Goal: Task Accomplishment & Management: Manage account settings

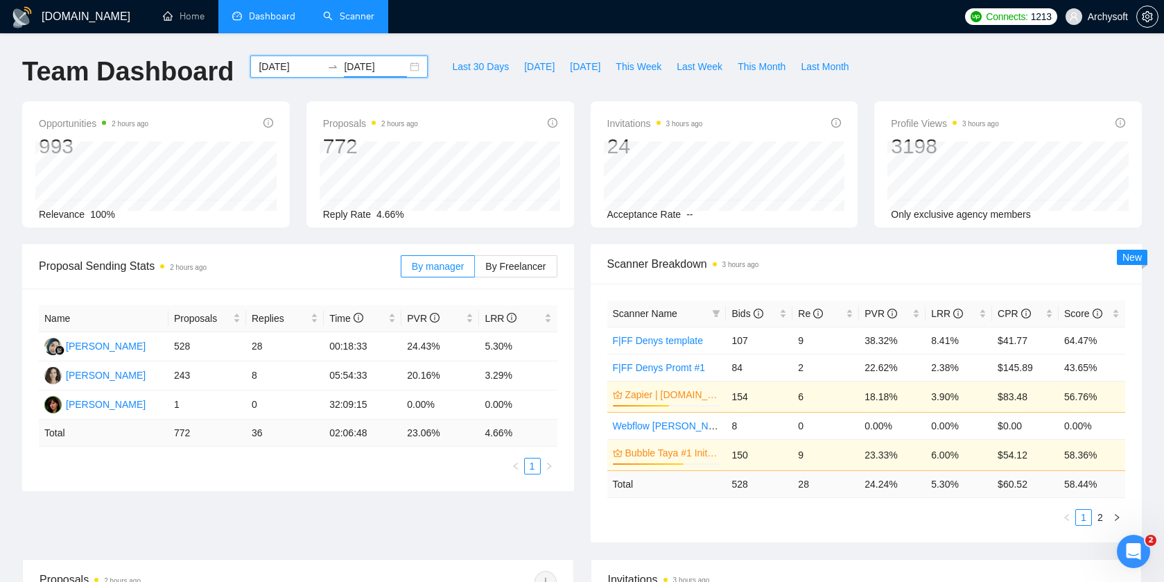
click at [359, 18] on link "Scanner" at bounding box center [348, 16] width 51 height 12
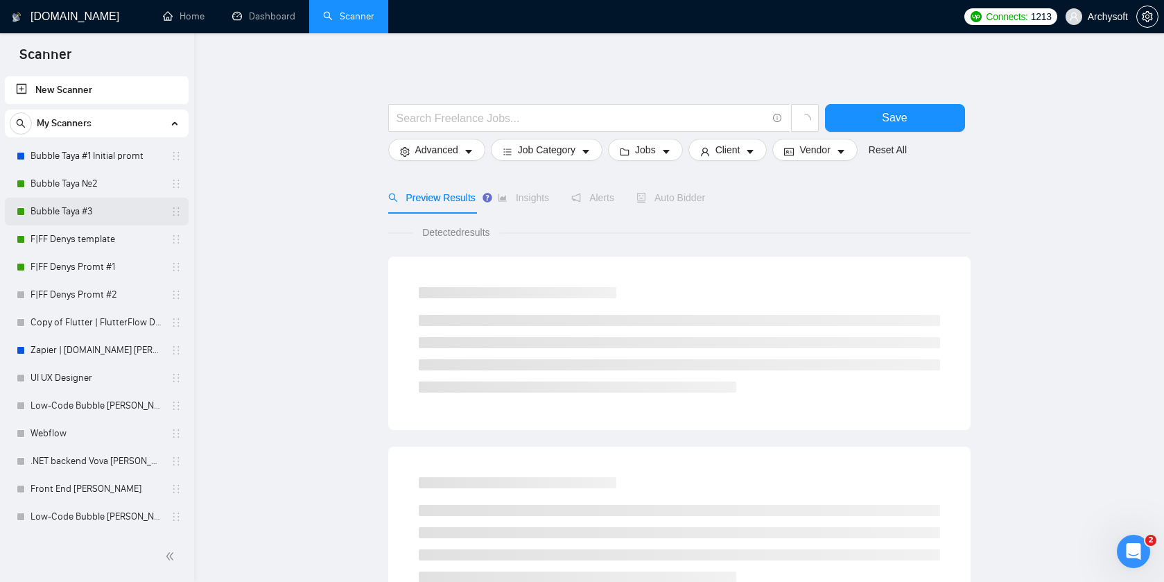
click at [87, 209] on link "Bubble Taya #3" at bounding box center [97, 212] width 132 height 28
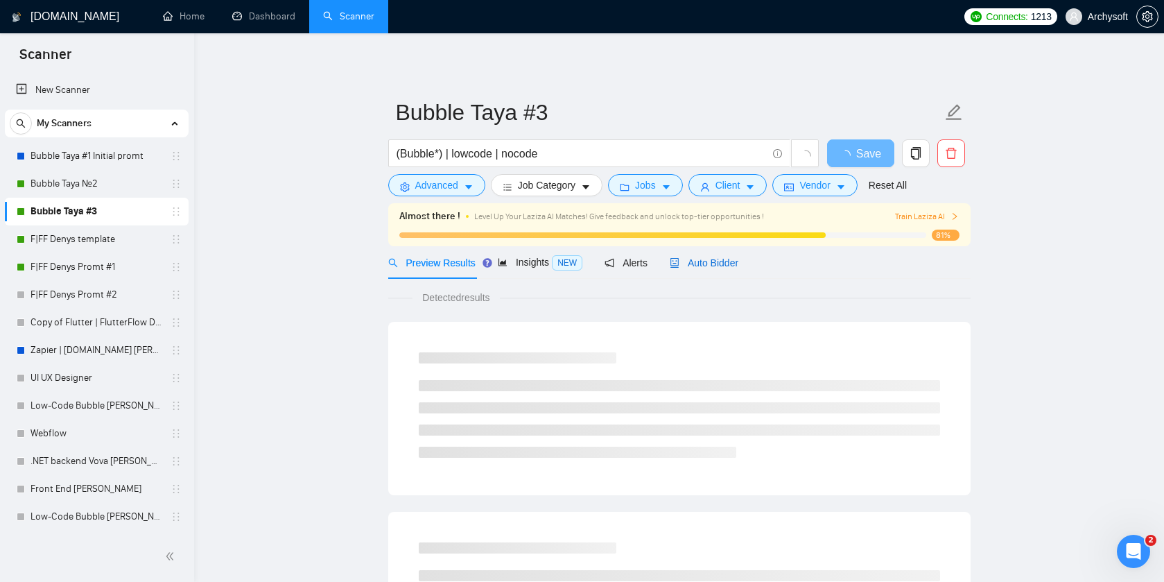
click at [726, 257] on span "Auto Bidder" at bounding box center [704, 262] width 69 height 11
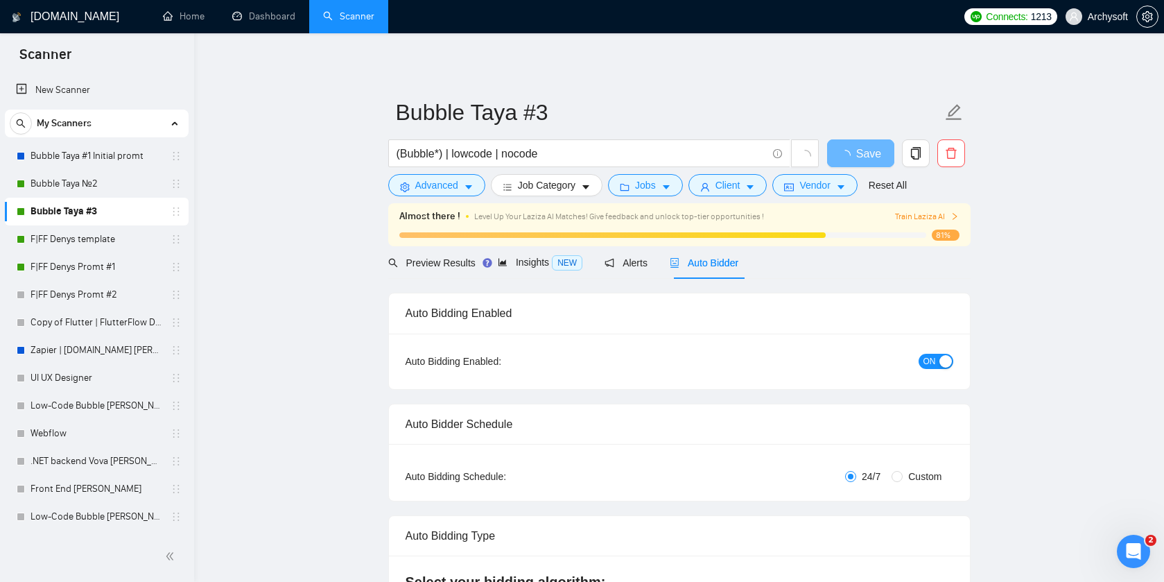
radio input "false"
radio input "true"
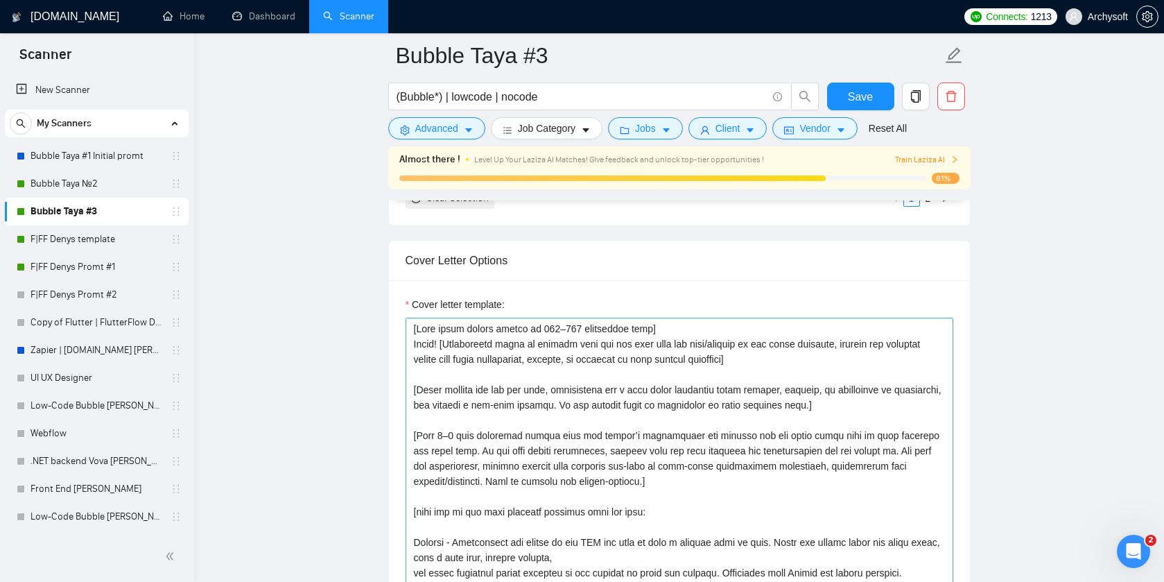
scroll to position [94, 0]
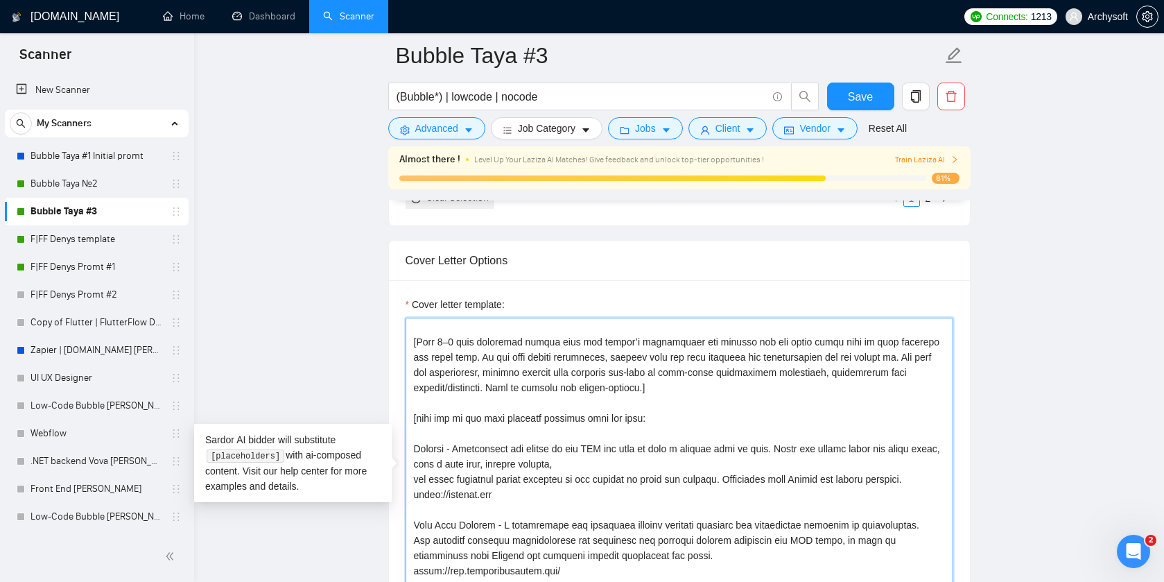
click at [583, 379] on textarea "Cover letter template:" at bounding box center [680, 474] width 548 height 312
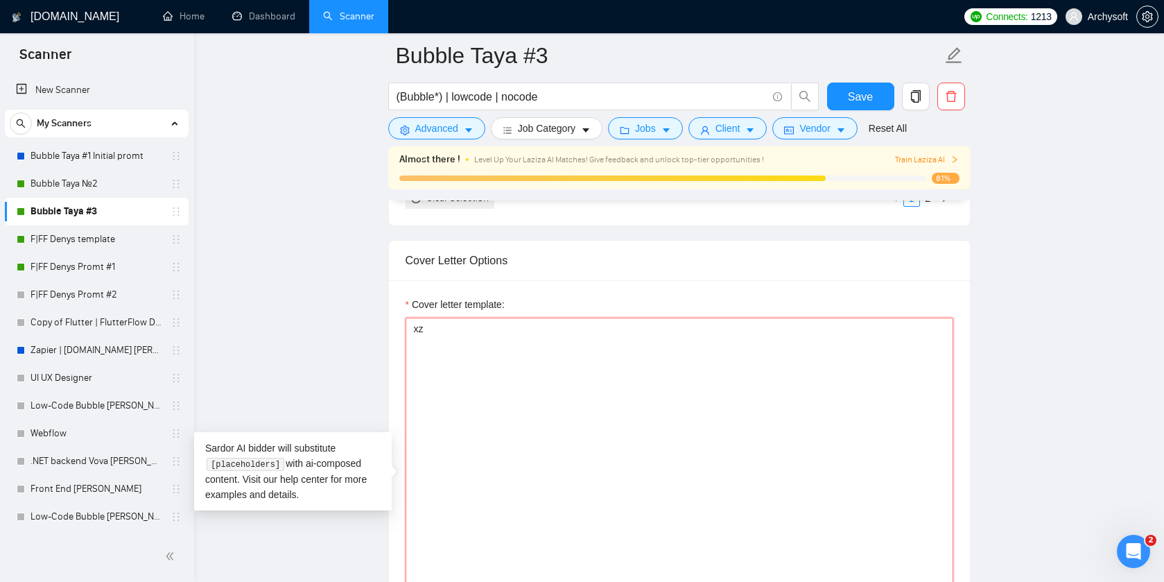
scroll to position [0, 0]
type textarea "[Lore ipsum dolors ametco ad 087–780 elitseddoe temp] Incid! [Utlaboreetd magna…"
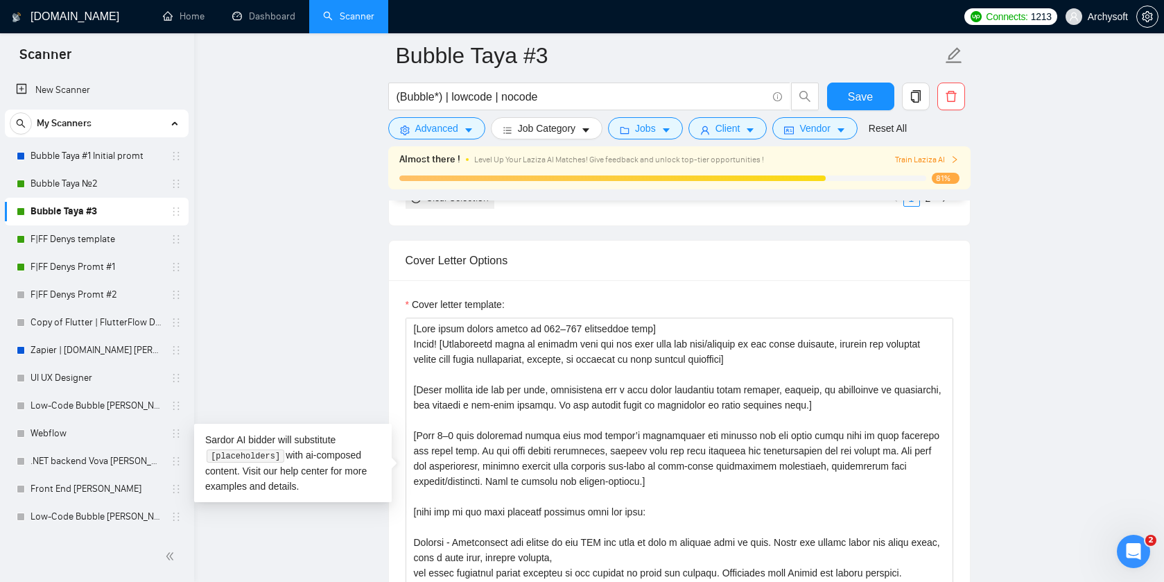
click at [307, 351] on main "Bubble Taya #3 (Bubble*) | lowcode | nocode Save Advanced Job Category Jobs Cli…" at bounding box center [679, 442] width 926 height 4209
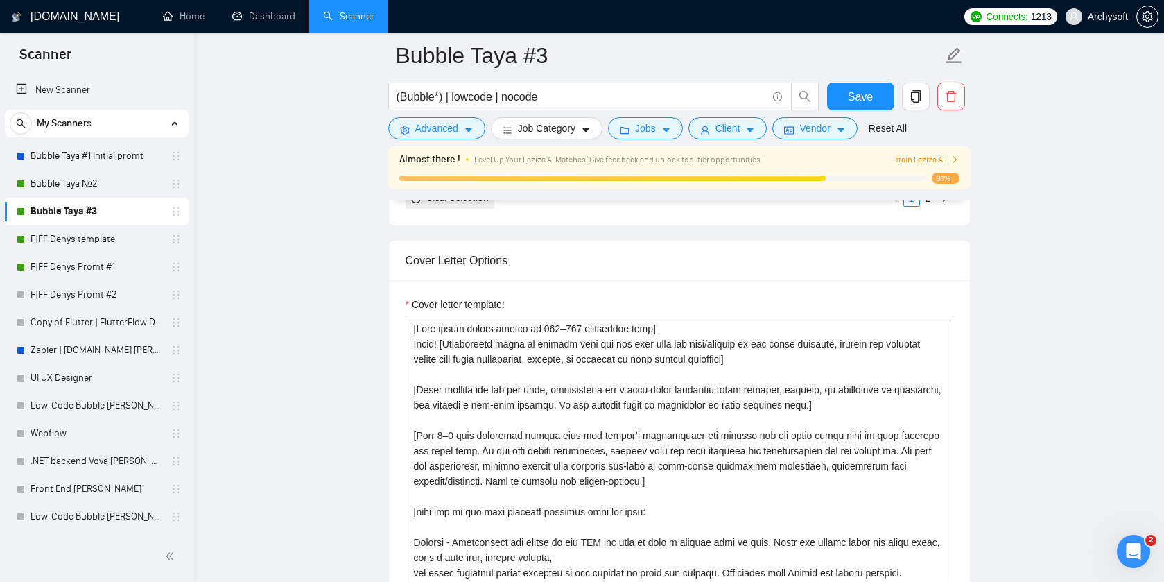
click at [40, 12] on h1 "[DOMAIN_NAME]" at bounding box center [75, 16] width 89 height 33
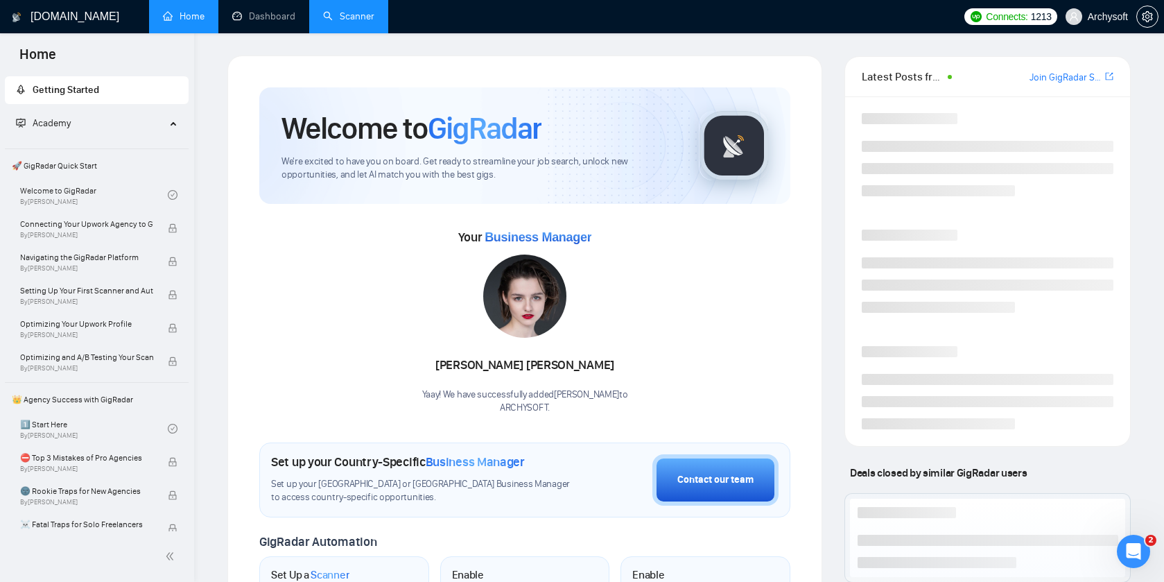
click at [350, 10] on link "Scanner" at bounding box center [348, 16] width 51 height 12
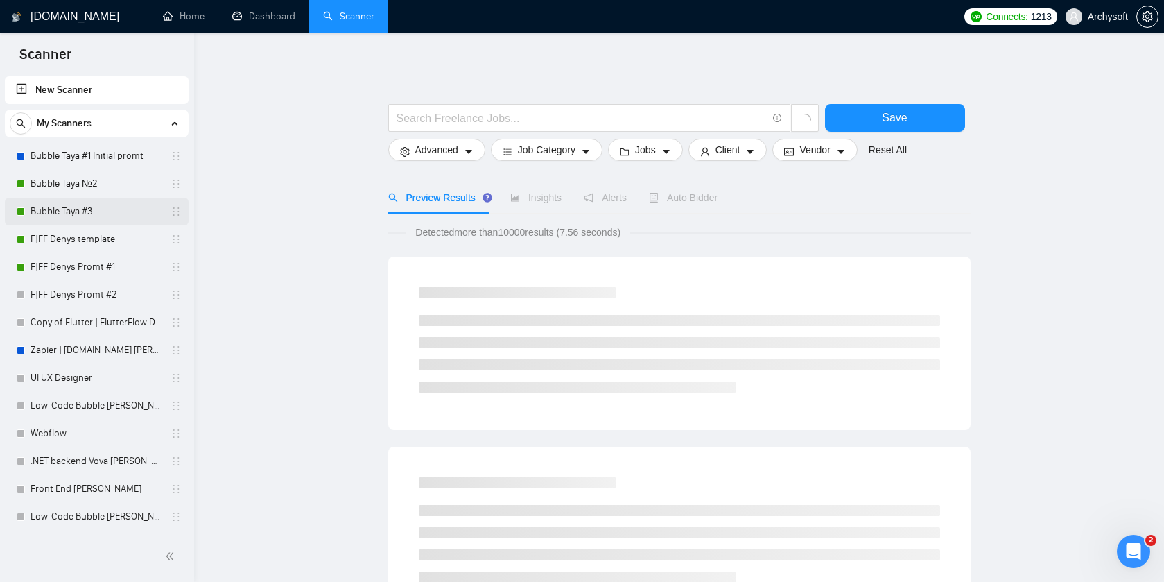
click at [112, 212] on link "Bubble Taya #3" at bounding box center [97, 212] width 132 height 28
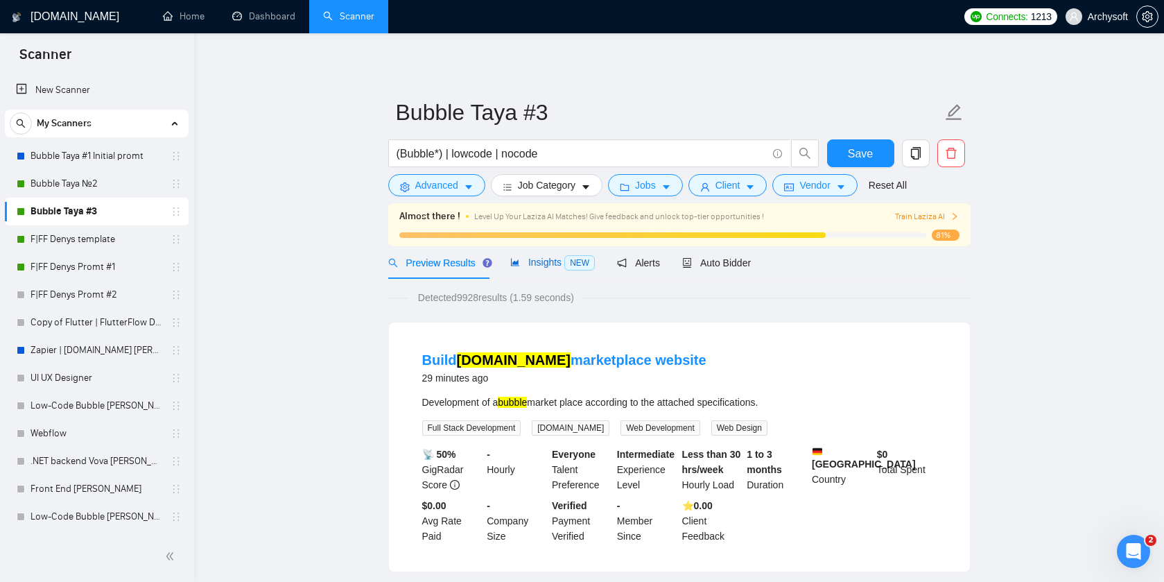
click at [545, 261] on span "Insights NEW" at bounding box center [552, 262] width 85 height 11
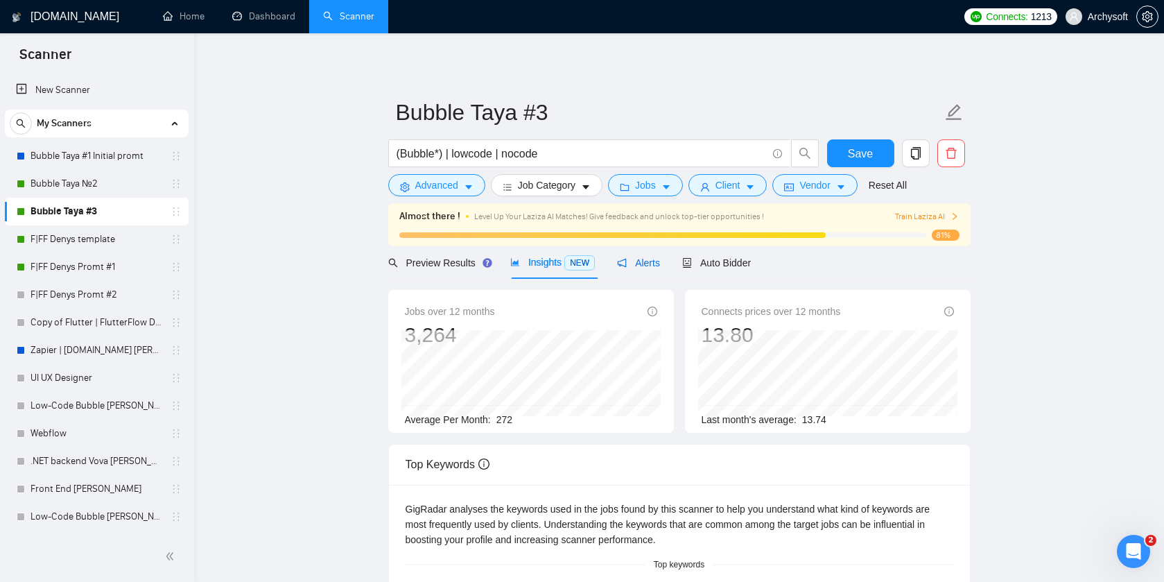
click at [651, 259] on span "Alerts" at bounding box center [638, 262] width 43 height 11
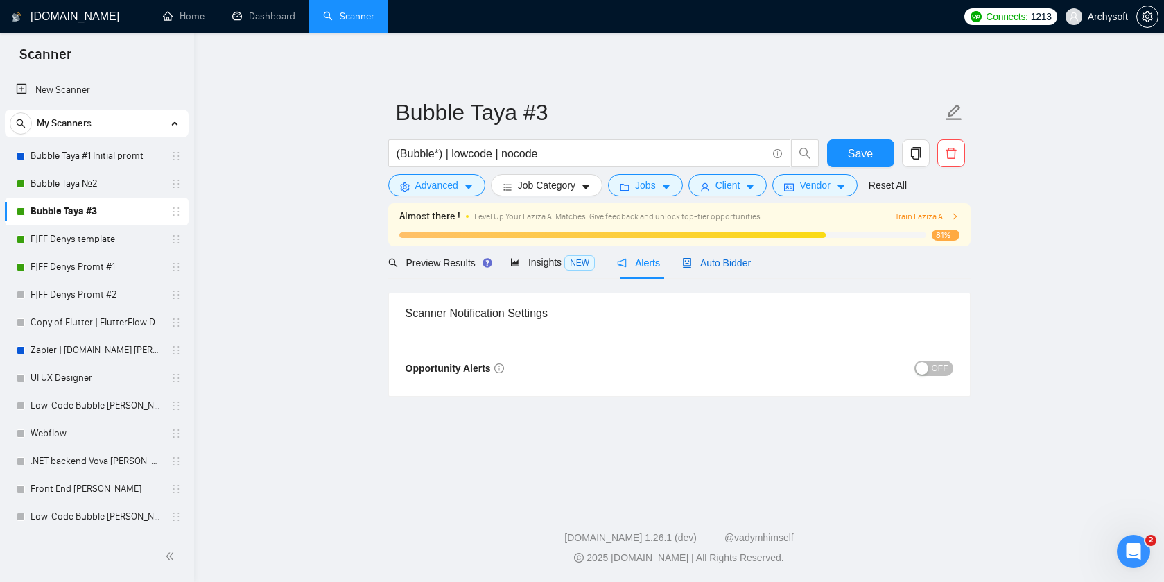
click at [737, 259] on span "Auto Bidder" at bounding box center [716, 262] width 69 height 11
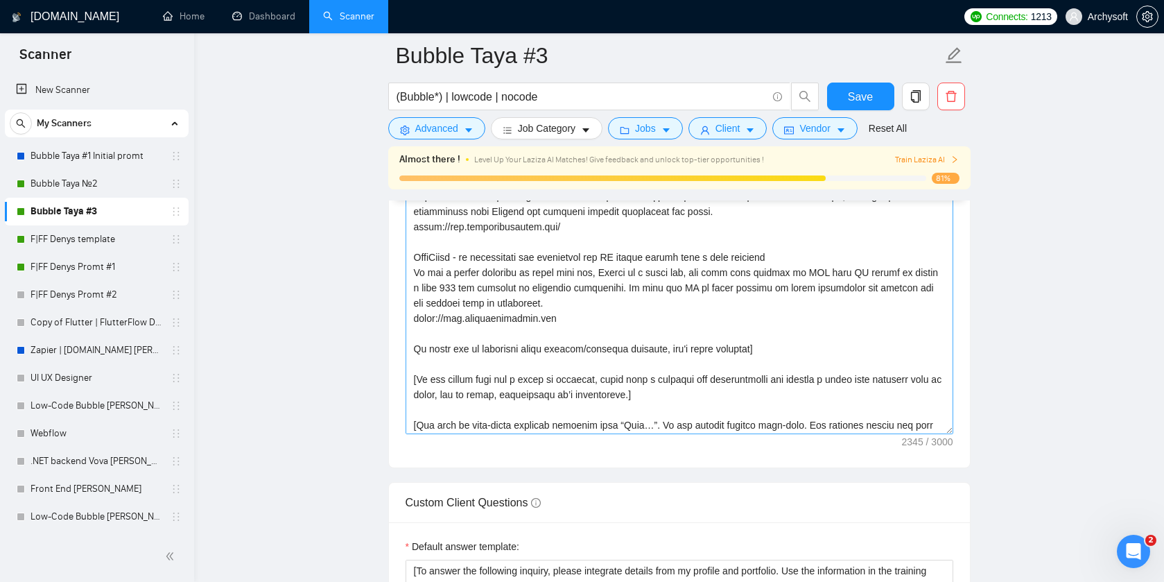
scroll to position [259, 0]
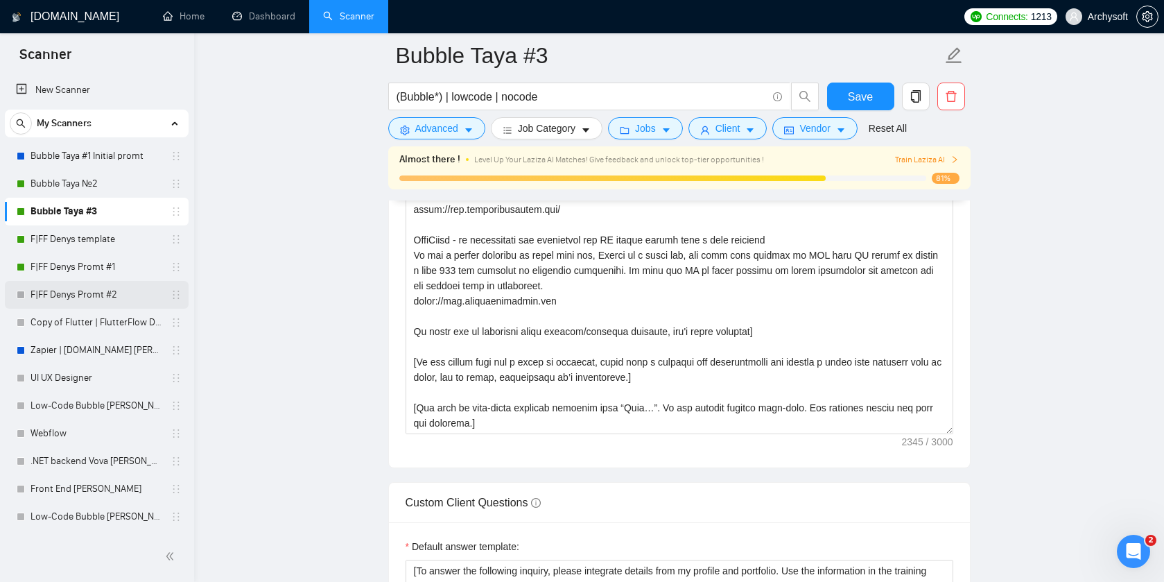
click at [78, 295] on link "F|FF Denys Promt #2" at bounding box center [97, 295] width 132 height 28
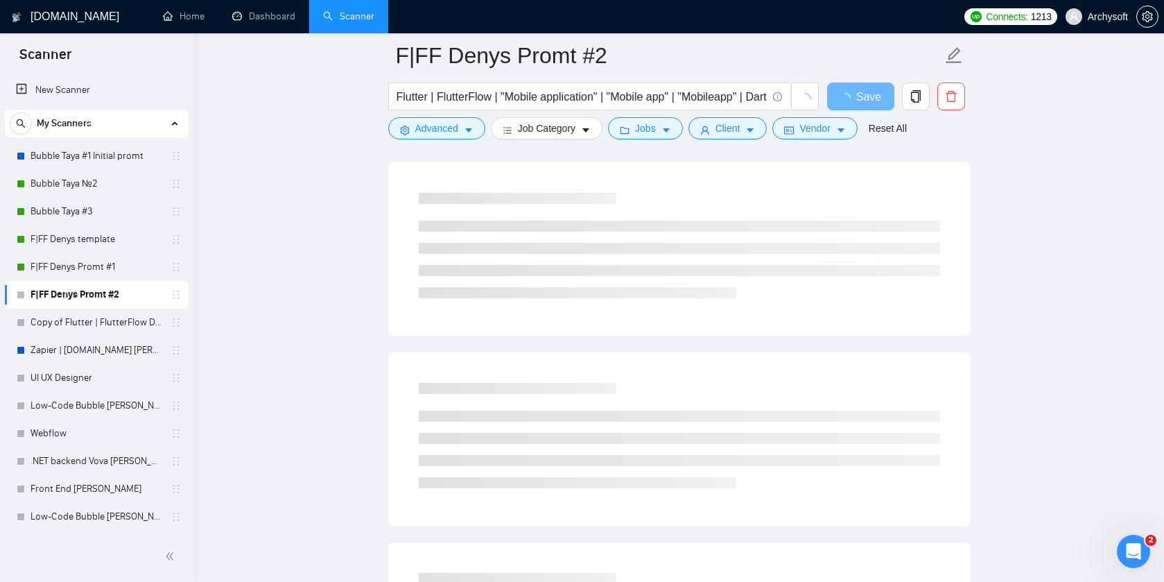
scroll to position [225, 0]
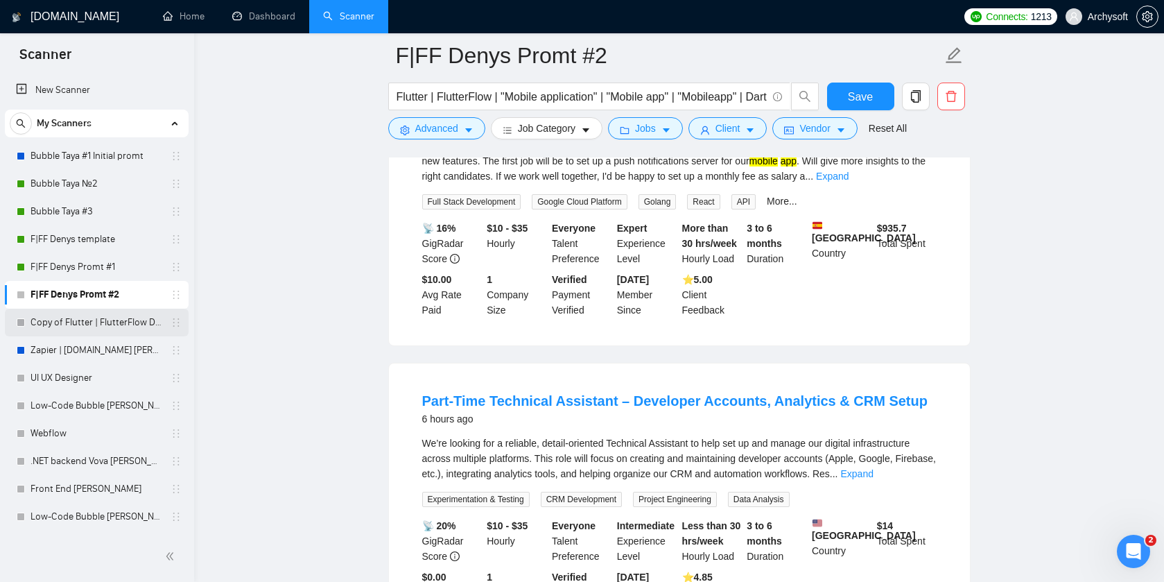
click at [90, 320] on link "Copy of Flutter | FlutterFlow Denys (T,T,S) New promt" at bounding box center [97, 323] width 132 height 28
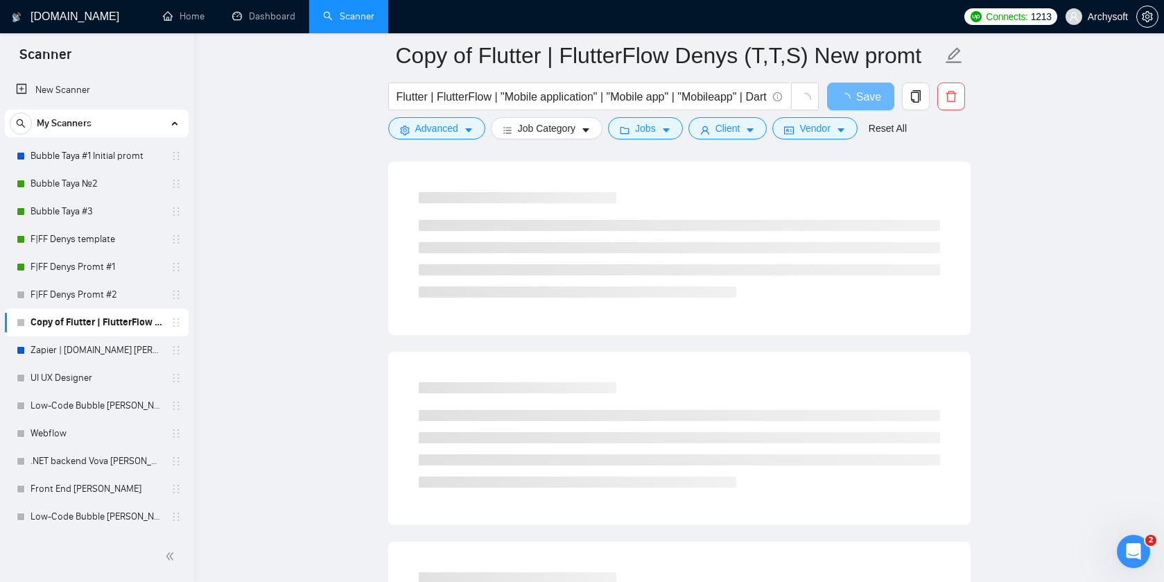
scroll to position [124, 0]
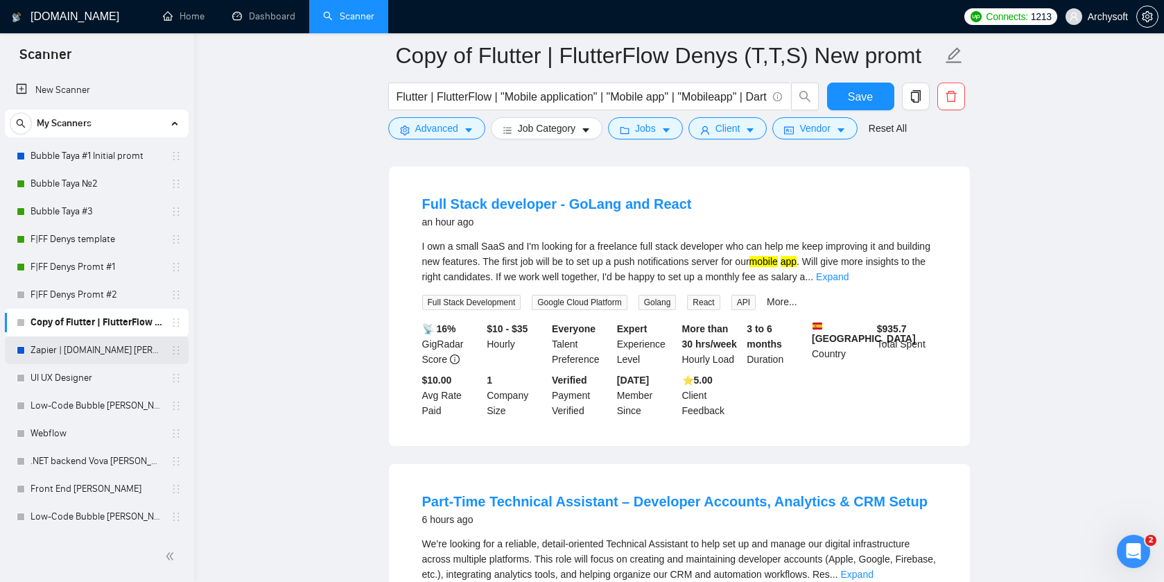
click at [99, 347] on link "Zapier | [DOMAIN_NAME] [PERSON_NAME]" at bounding box center [97, 350] width 132 height 28
